Goal: Task Accomplishment & Management: Manage account settings

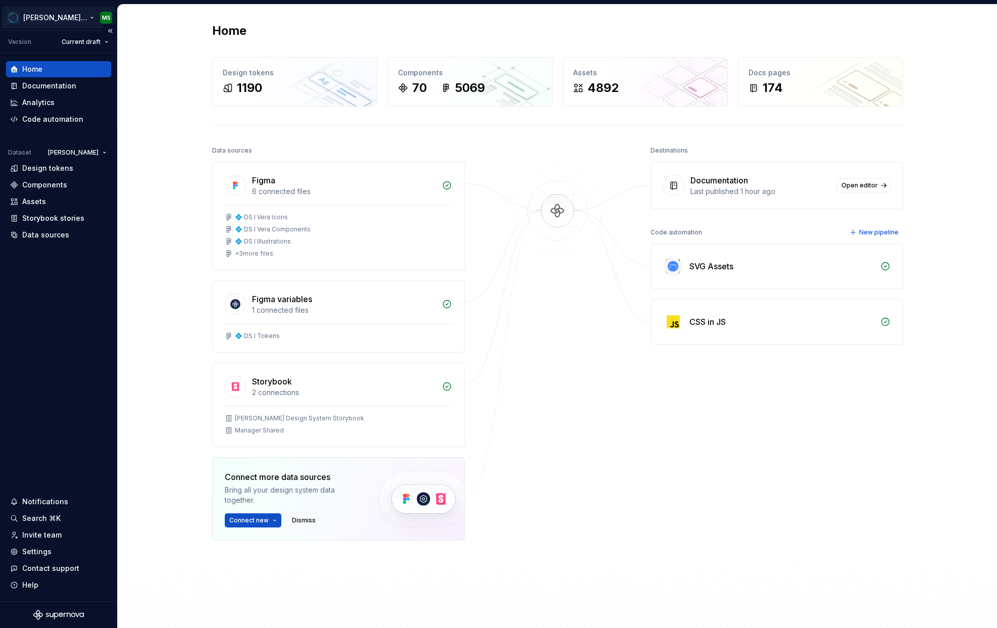
click at [90, 20] on html "[PERSON_NAME] Design System MS Version Current draft Home Documentation Analyti…" at bounding box center [498, 314] width 997 height 628
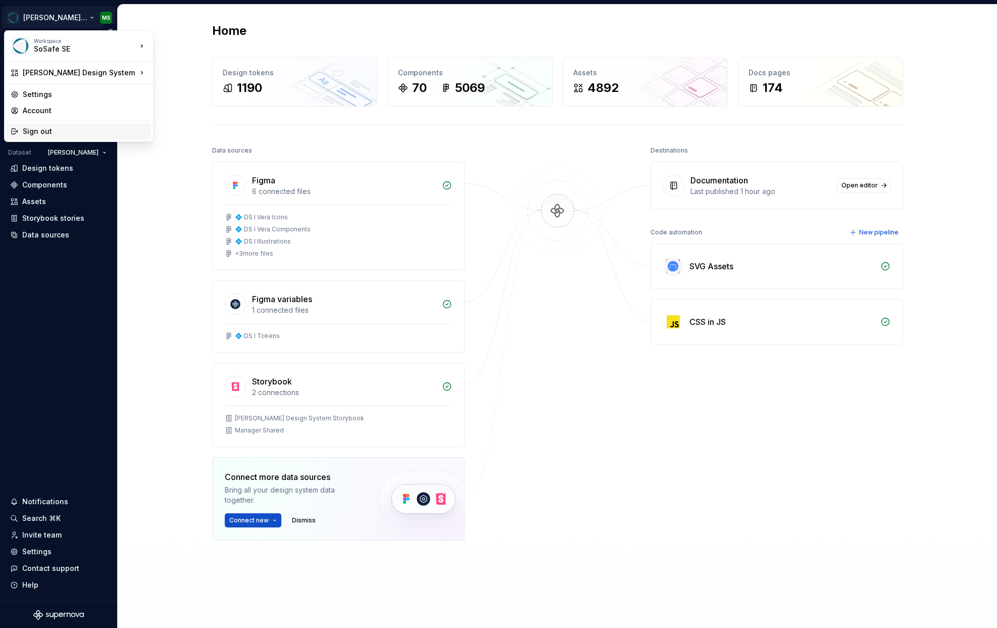
click at [36, 131] on div "Sign out" at bounding box center [85, 131] width 124 height 10
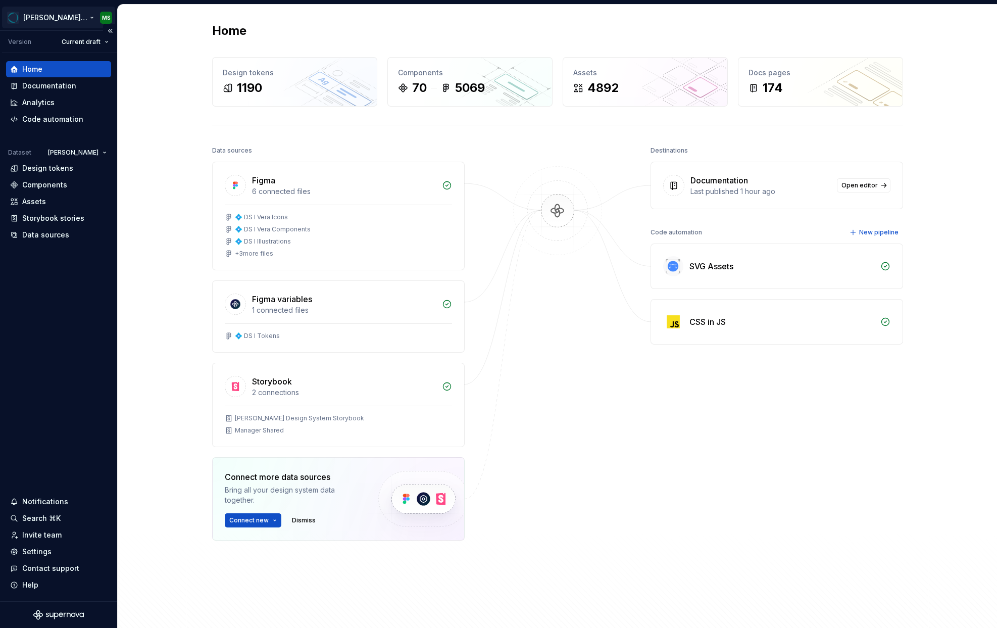
click at [75, 20] on html "[PERSON_NAME] Design System MS Version Current draft Home Documentation Analyti…" at bounding box center [498, 314] width 997 height 628
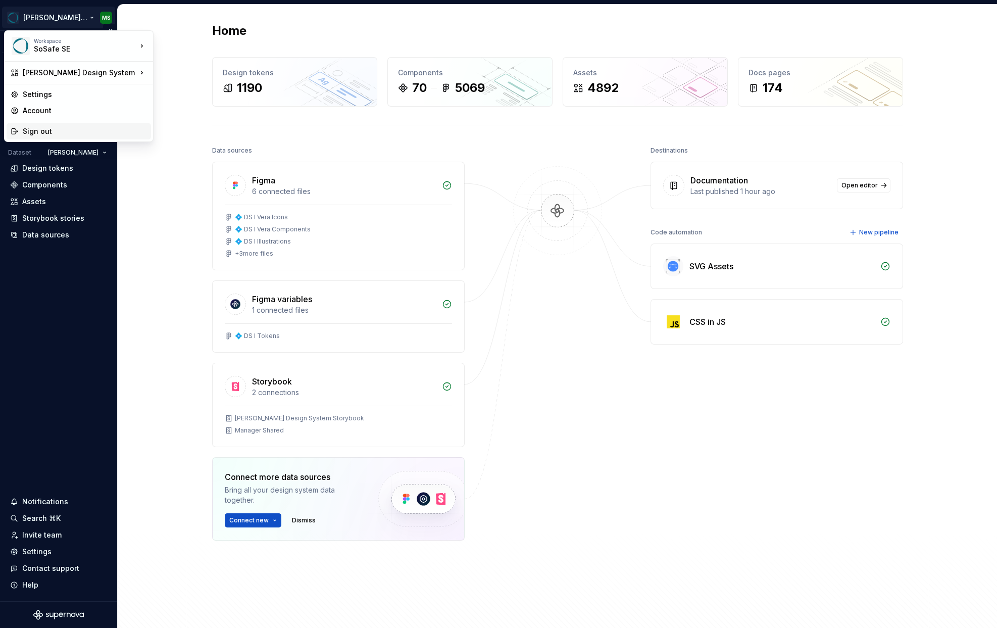
click at [44, 131] on div "Sign out" at bounding box center [85, 131] width 124 height 10
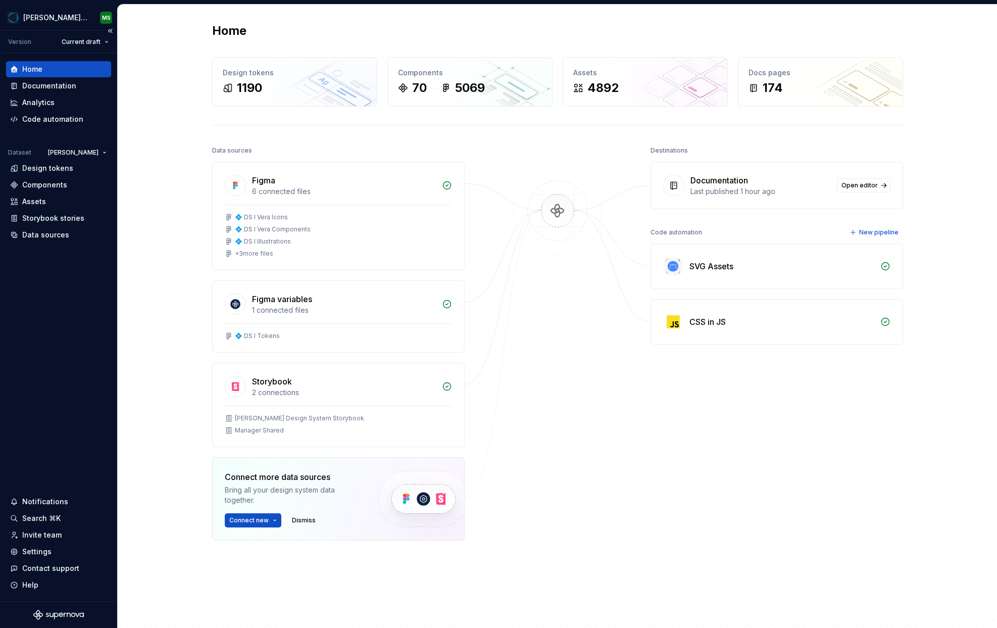
click at [74, 33] on div "Version Current draft" at bounding box center [59, 42] width 115 height 22
click at [62, 15] on html "Vera Design System MS Version Current draft Home Documentation Analytics Code a…" at bounding box center [498, 314] width 997 height 628
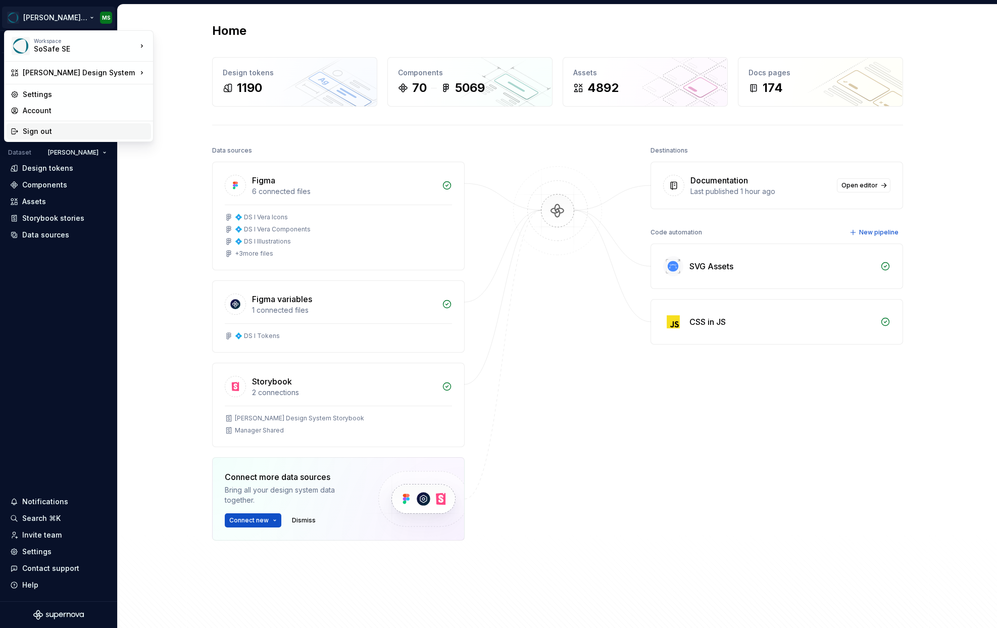
click at [61, 134] on div "Sign out" at bounding box center [85, 131] width 124 height 10
